Goal: Task Accomplishment & Management: Complete application form

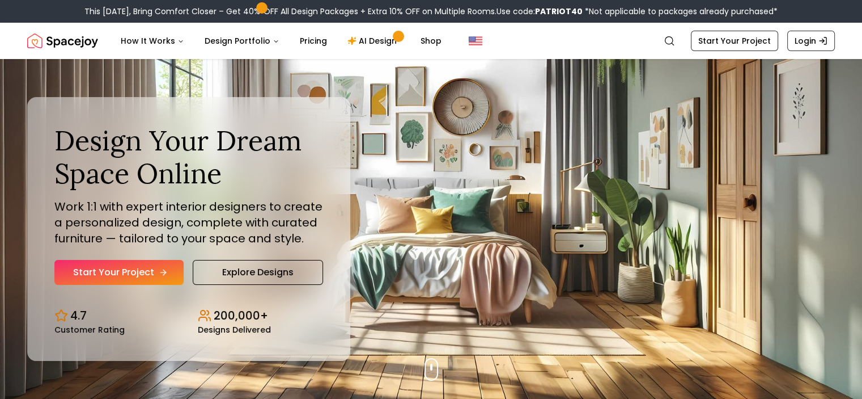
click at [136, 269] on link "Start Your Project" at bounding box center [118, 272] width 129 height 25
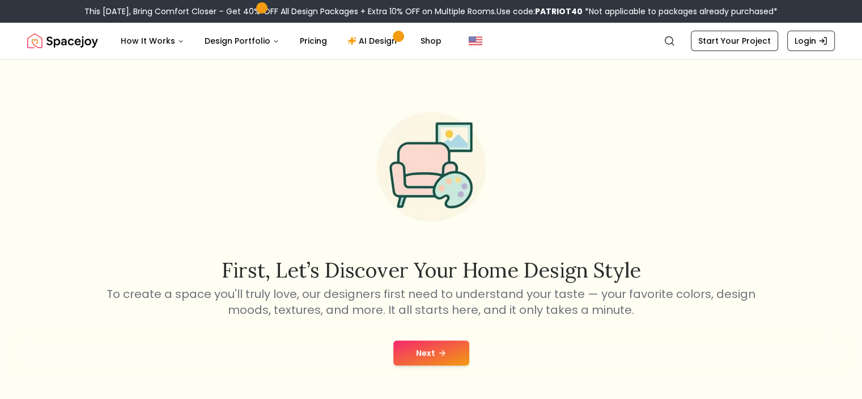
click at [457, 344] on button "Next" at bounding box center [432, 352] width 76 height 25
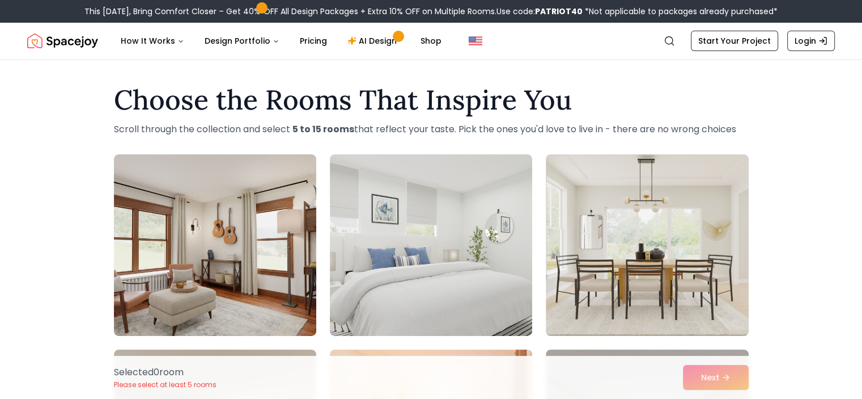
click at [0, 0] on x-extension-template at bounding box center [0, 0] width 0 height 0
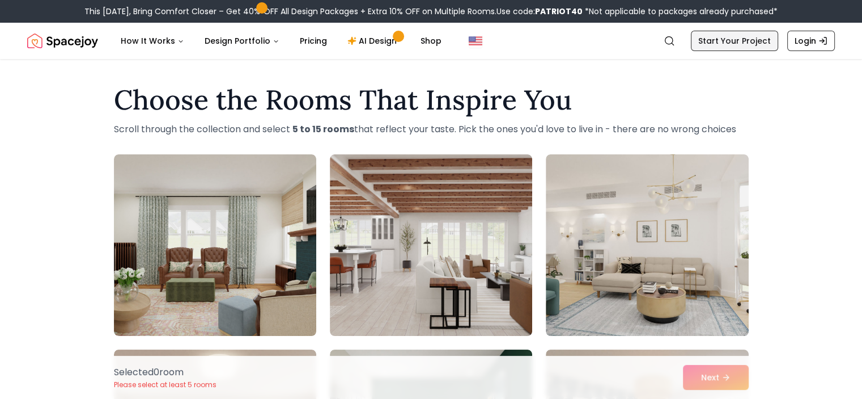
click at [749, 36] on link "Start Your Project" at bounding box center [734, 41] width 87 height 20
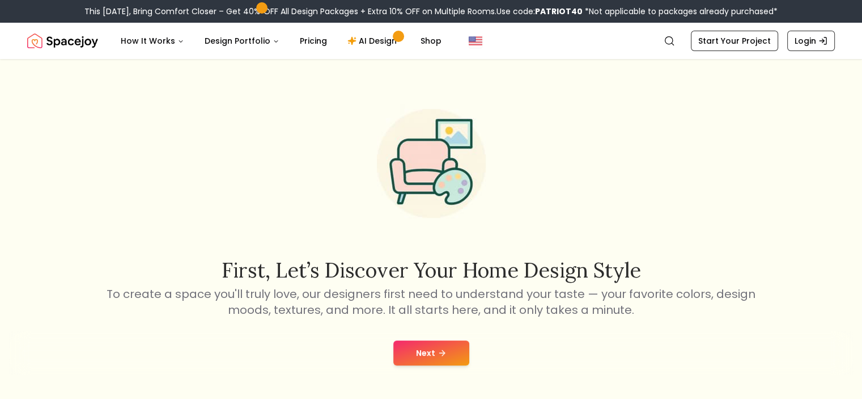
click at [427, 357] on button "Next" at bounding box center [432, 352] width 76 height 25
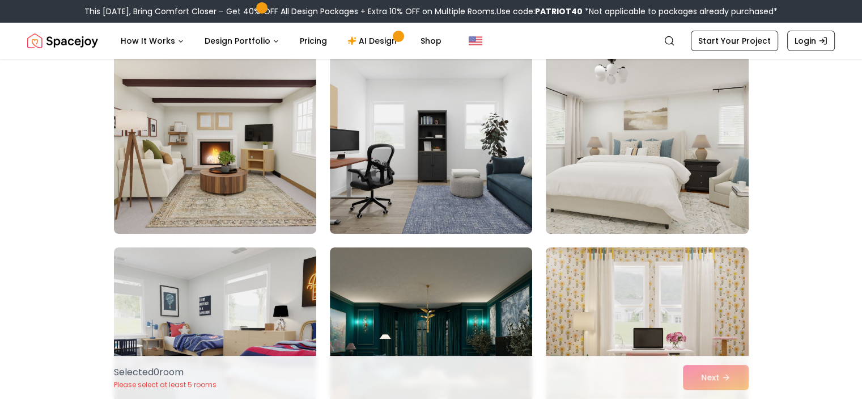
scroll to position [3998, 0]
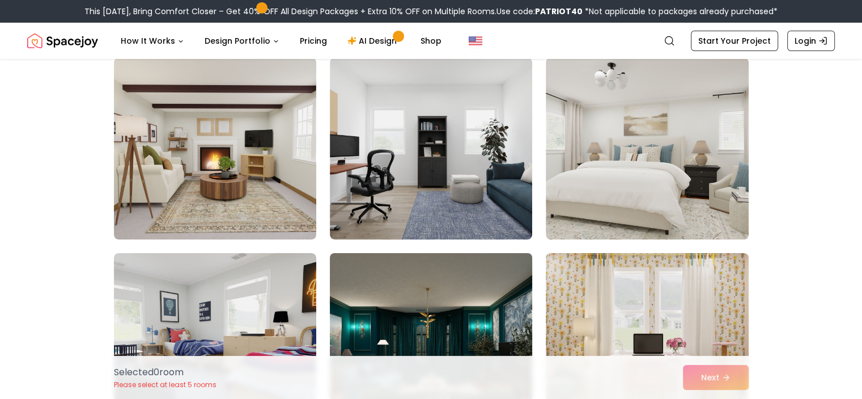
click at [399, 297] on img at bounding box center [431, 343] width 213 height 191
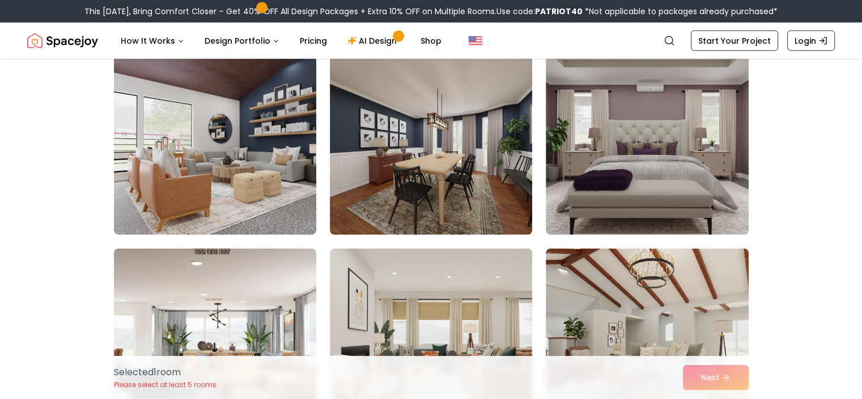
scroll to position [2523, 0]
